Goal: Information Seeking & Learning: Learn about a topic

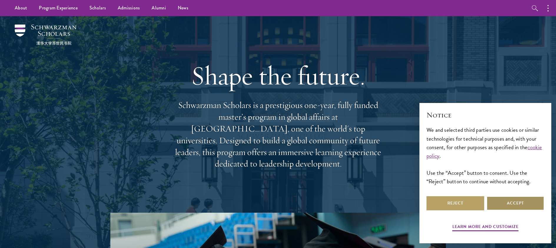
click at [496, 201] on button "Accept" at bounding box center [516, 203] width 58 height 14
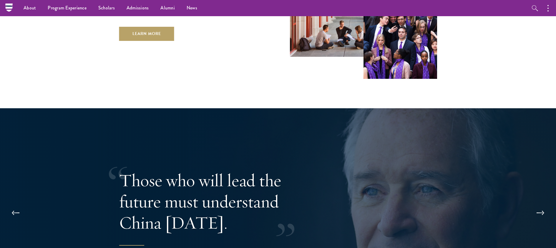
scroll to position [1032, 0]
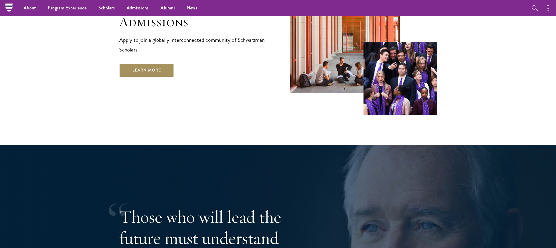
click at [160, 63] on link "Learn More" at bounding box center [146, 70] width 55 height 14
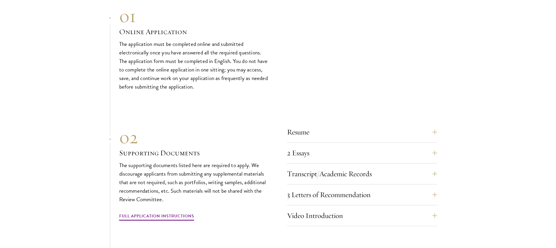
scroll to position [1765, 0]
click at [348, 187] on button "3 Letters of Recommendation" at bounding box center [367, 194] width 150 height 14
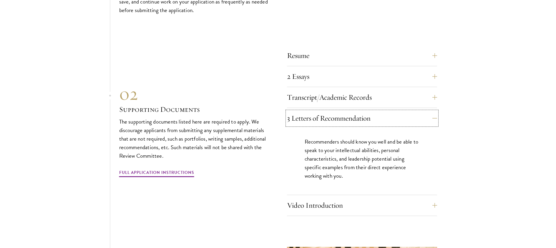
scroll to position [1843, 0]
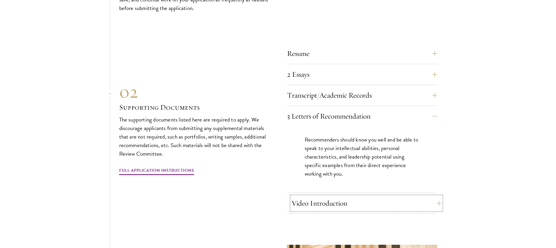
click at [340, 196] on button "Video Introduction" at bounding box center [367, 203] width 150 height 14
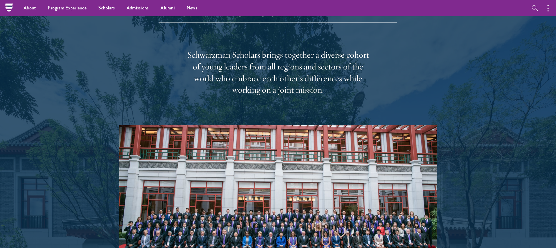
scroll to position [911, 0]
